Goal: Task Accomplishment & Management: Complete application form

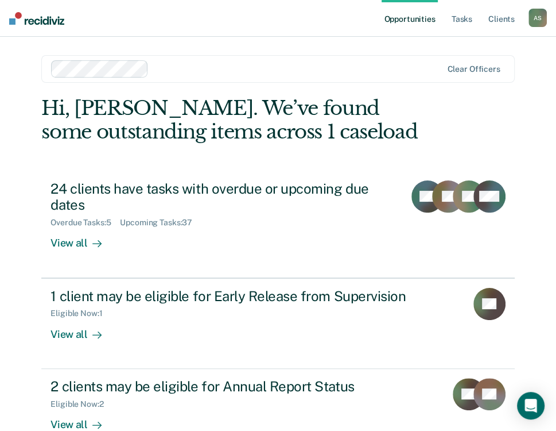
click at [19, 273] on div "Opportunities Tasks Client s [PERSON_NAME] A S Profile How it works Log Out Cle…" at bounding box center [278, 252] width 556 height 505
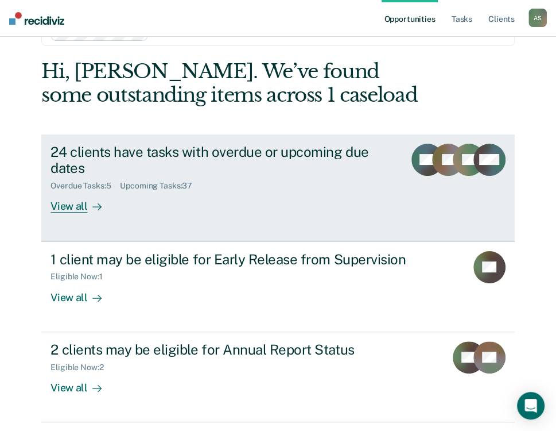
scroll to position [73, 0]
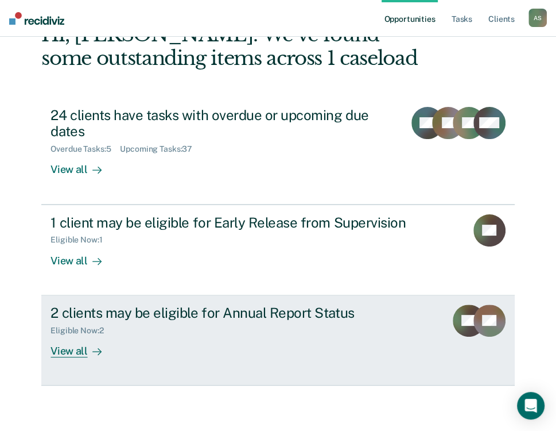
click at [76, 349] on div "View all" at bounding box center [83, 346] width 64 height 22
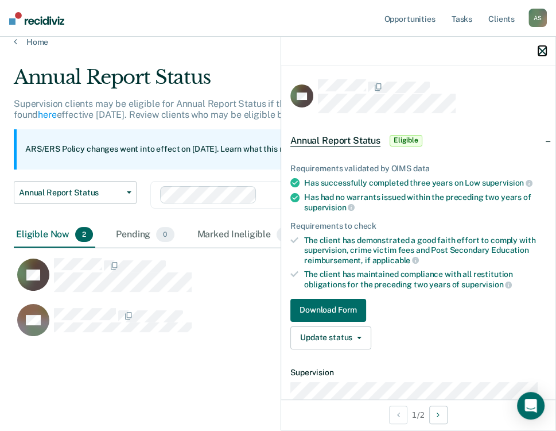
click at [543, 51] on icon "button" at bounding box center [543, 51] width 8 height 8
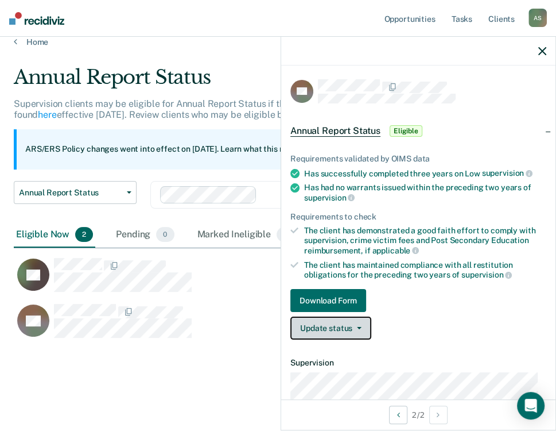
click at [343, 323] on button "Update status" at bounding box center [331, 327] width 81 height 23
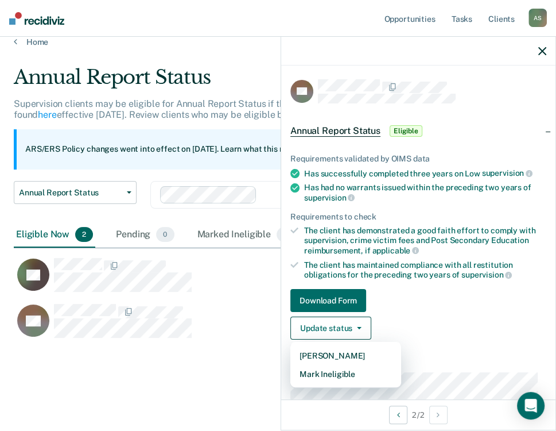
click at [95, 380] on main "Annual Report Status Supervision clients may be eligible for Annual Report Stat…" at bounding box center [278, 237] width 556 height 381
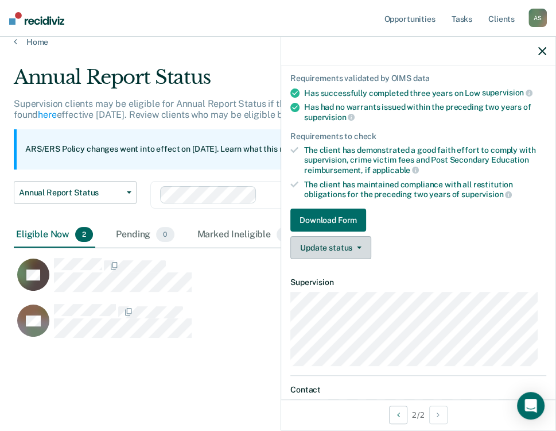
scroll to position [147, 0]
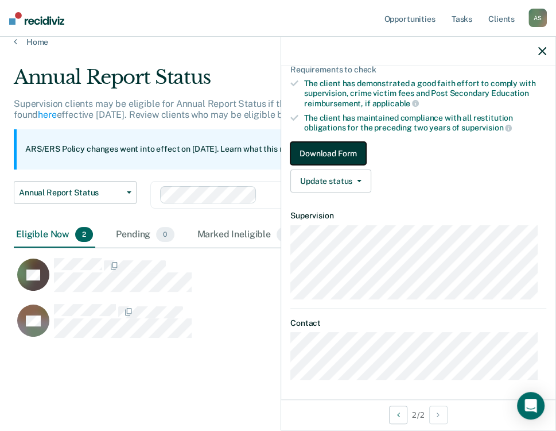
click at [324, 148] on button "Download Form" at bounding box center [329, 153] width 76 height 23
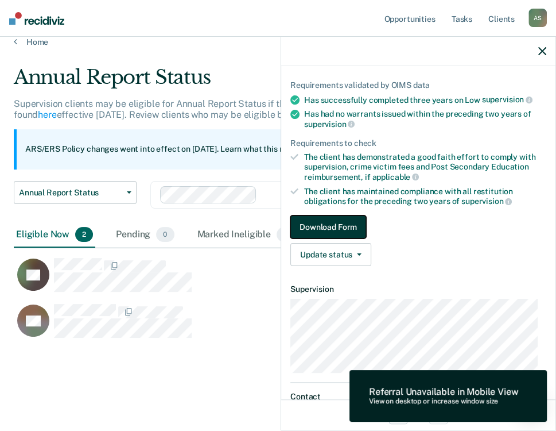
scroll to position [0, 0]
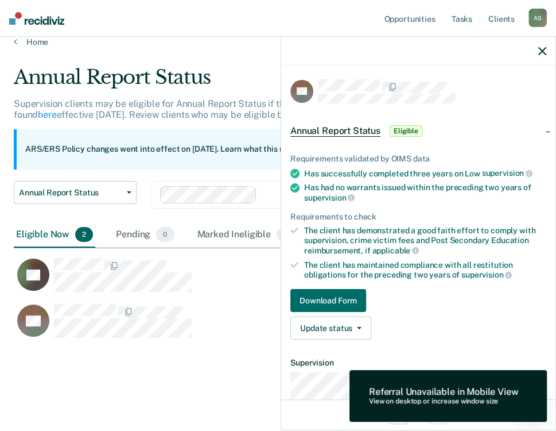
click at [537, 53] on div at bounding box center [418, 51] width 274 height 29
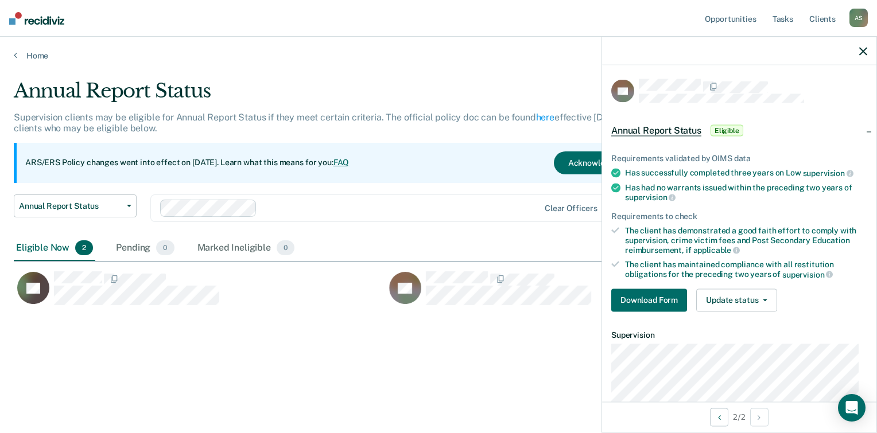
scroll to position [260, 841]
click at [564, 172] on button "Acknowledge & Close" at bounding box center [608, 163] width 109 height 23
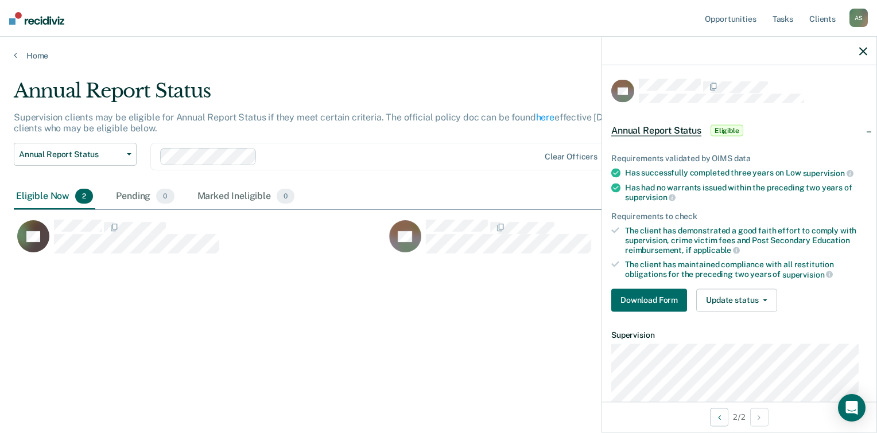
click at [63, 197] on div "Eligible Now 2" at bounding box center [55, 196] width 82 height 25
click at [133, 199] on div "Pending 0" at bounding box center [145, 196] width 63 height 25
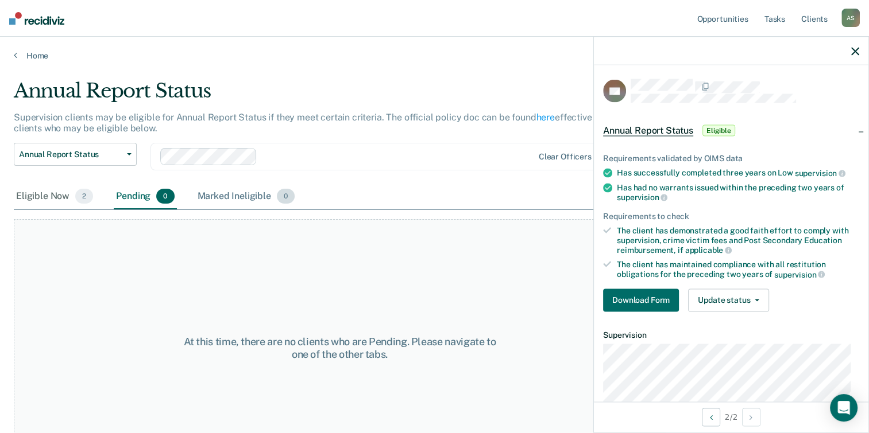
click at [226, 197] on div "Marked Ineligible 0" at bounding box center [246, 196] width 102 height 25
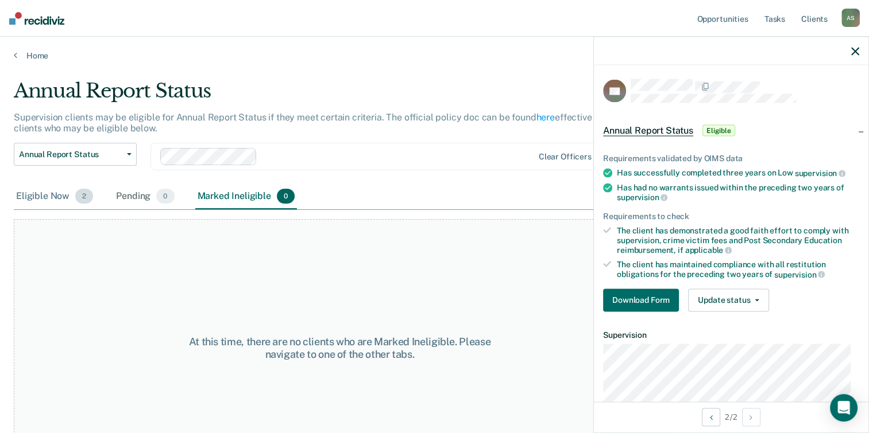
click at [26, 197] on div "Eligible Now 2" at bounding box center [55, 196] width 82 height 25
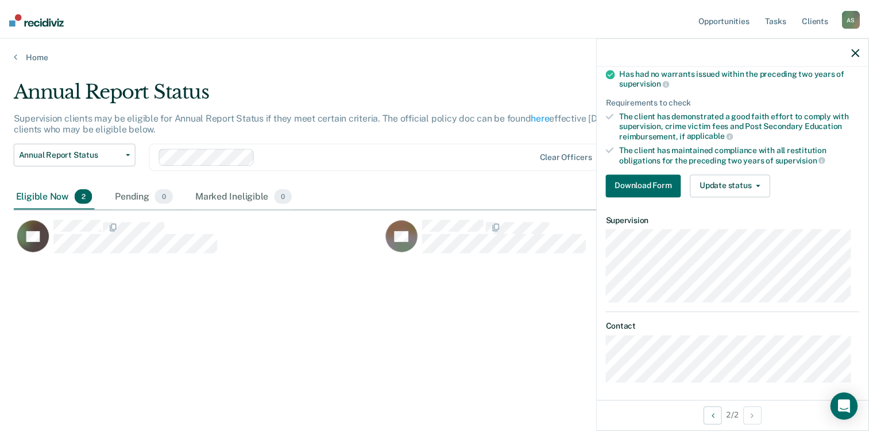
scroll to position [117, 0]
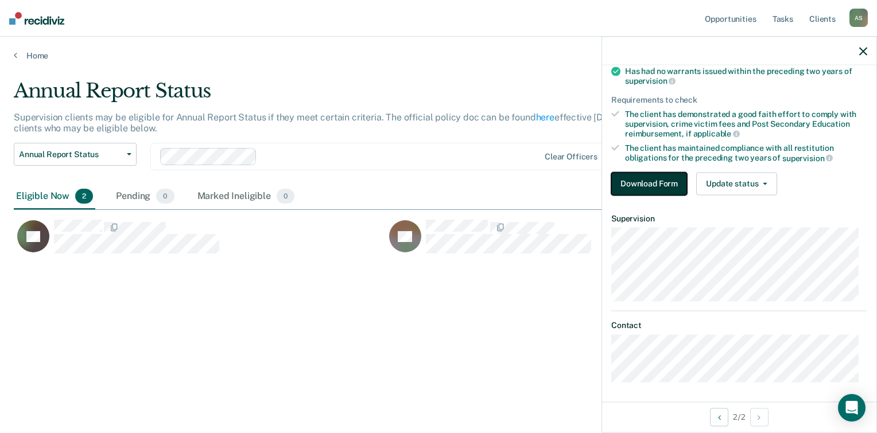
click at [564, 182] on button "Download Form" at bounding box center [649, 183] width 76 height 23
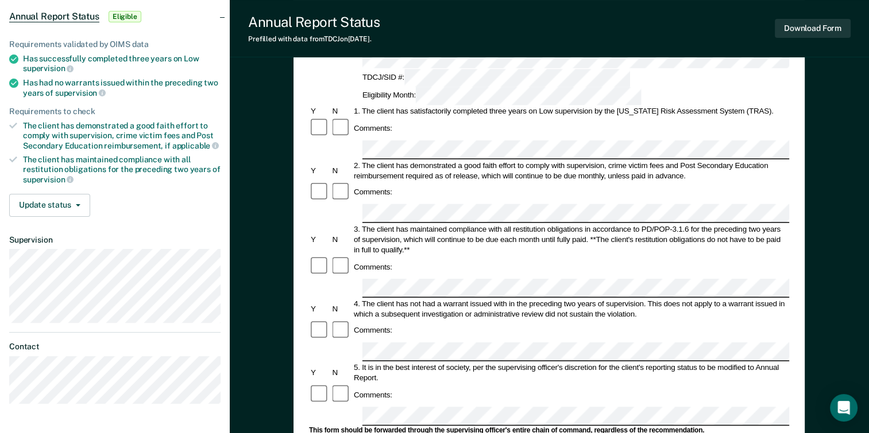
scroll to position [172, 0]
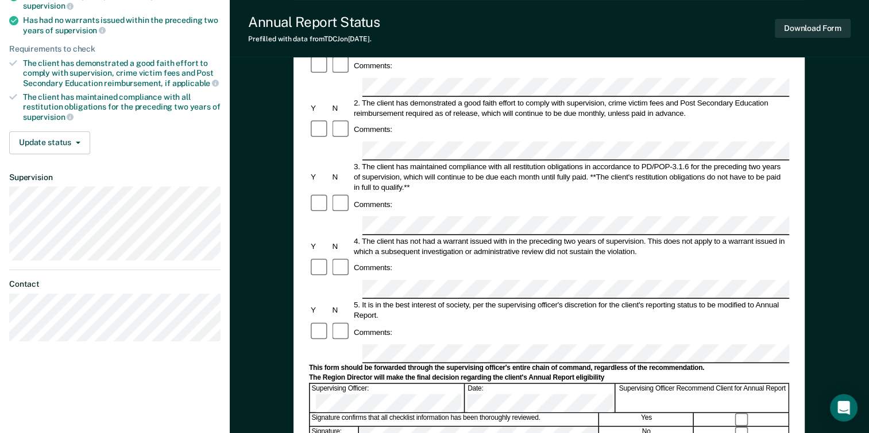
click at [201, 265] on article "SS Annual Report Status Eligible Requirements validated by OIMS data Has succes…" at bounding box center [114, 121] width 211 height 439
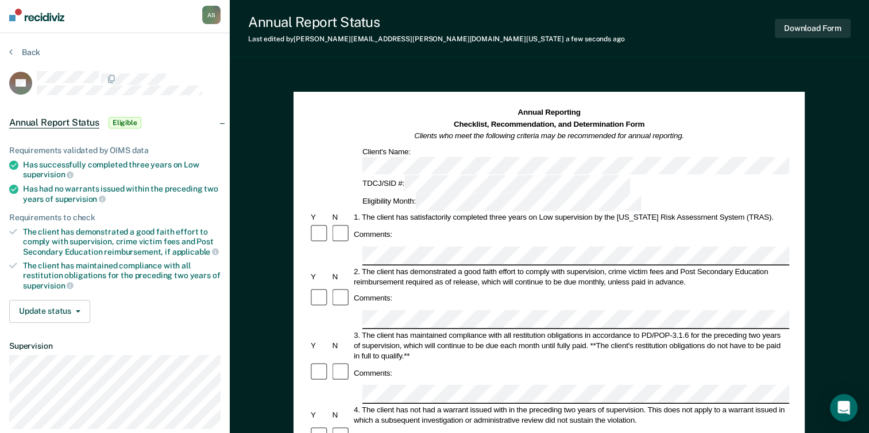
scroll to position [0, 0]
